Goal: Task Accomplishment & Management: Use online tool/utility

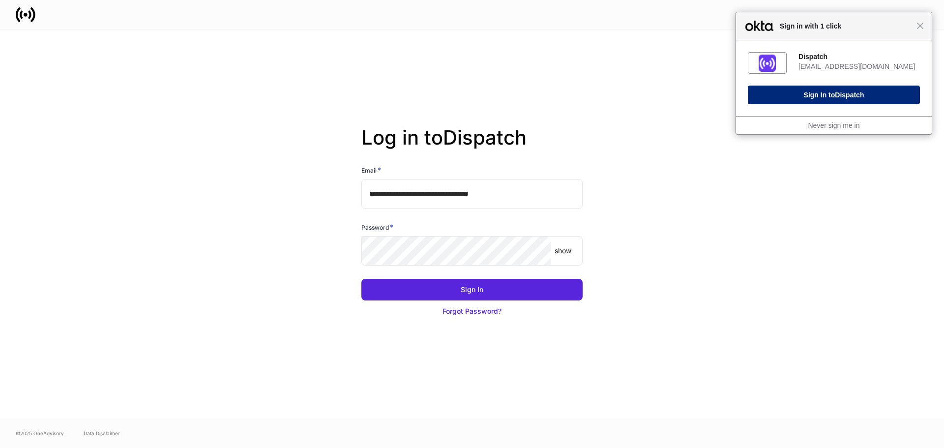
click at [826, 100] on button "Sign In to Dispatch" at bounding box center [834, 95] width 172 height 19
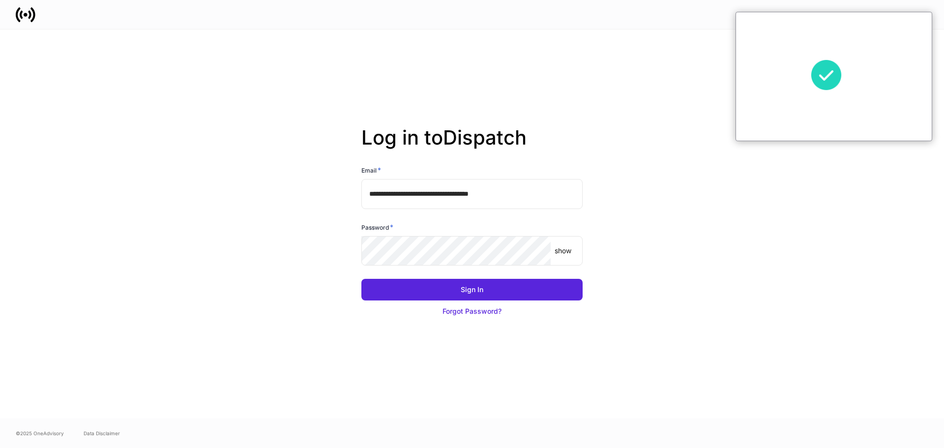
type input "**********"
